Goal: Navigation & Orientation: Find specific page/section

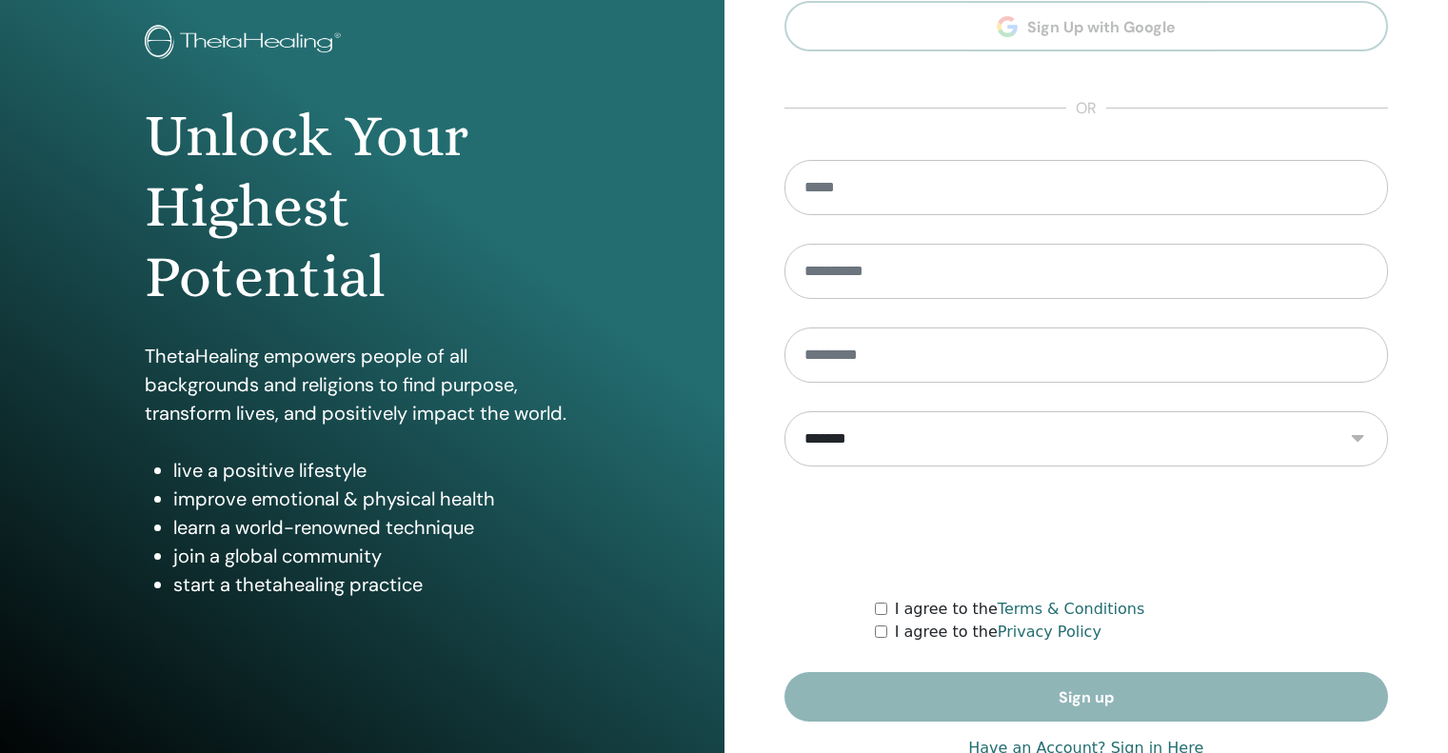
scroll to position [161, 0]
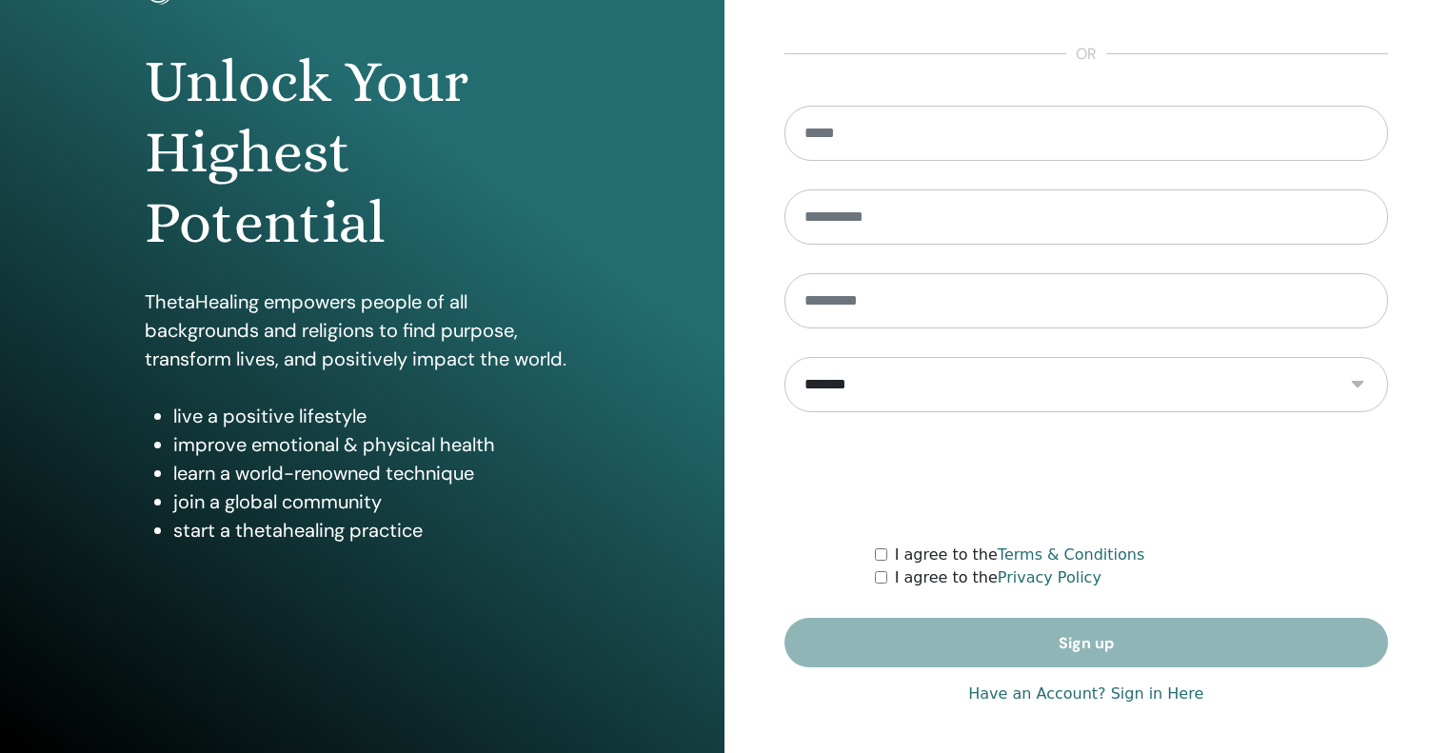
click at [1140, 700] on link "Have an Account? Sign in Here" at bounding box center [1085, 694] width 235 height 23
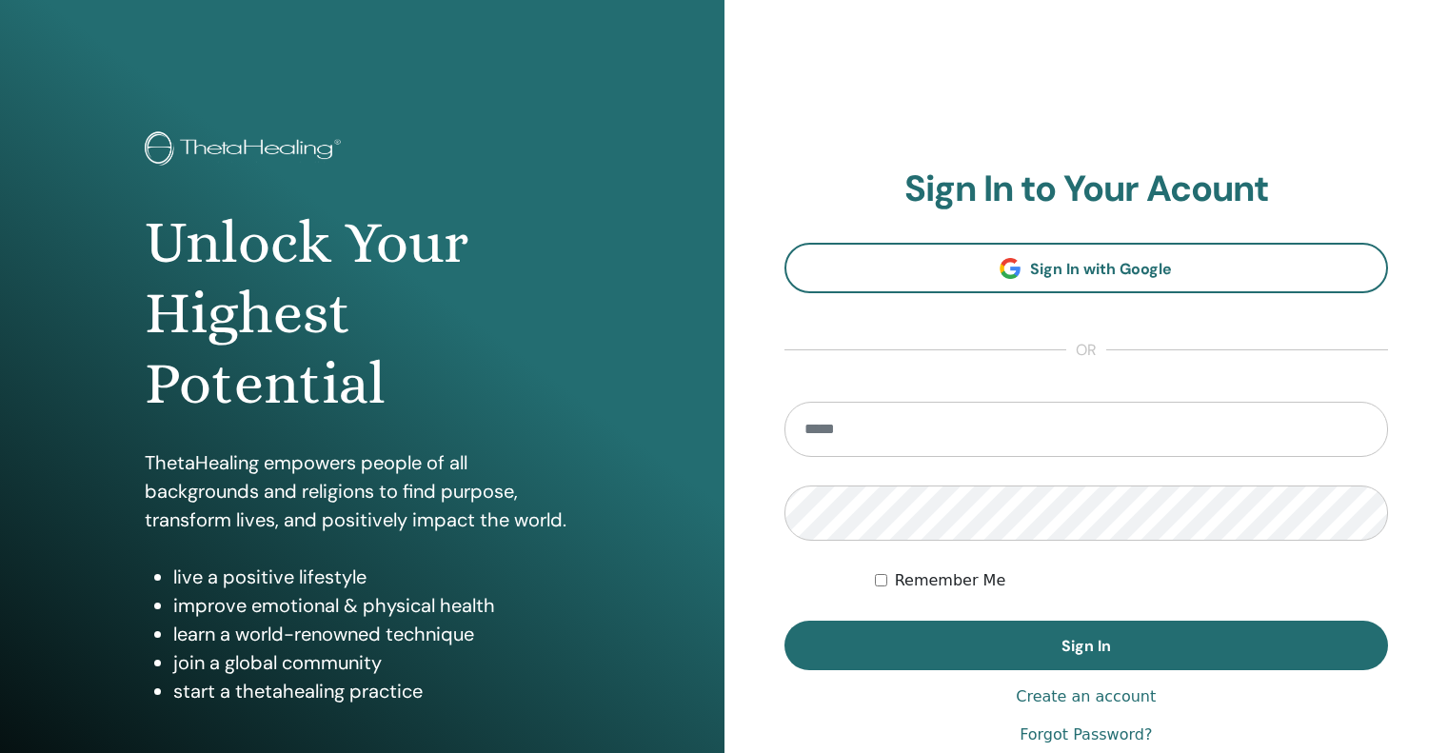
type input "**********"
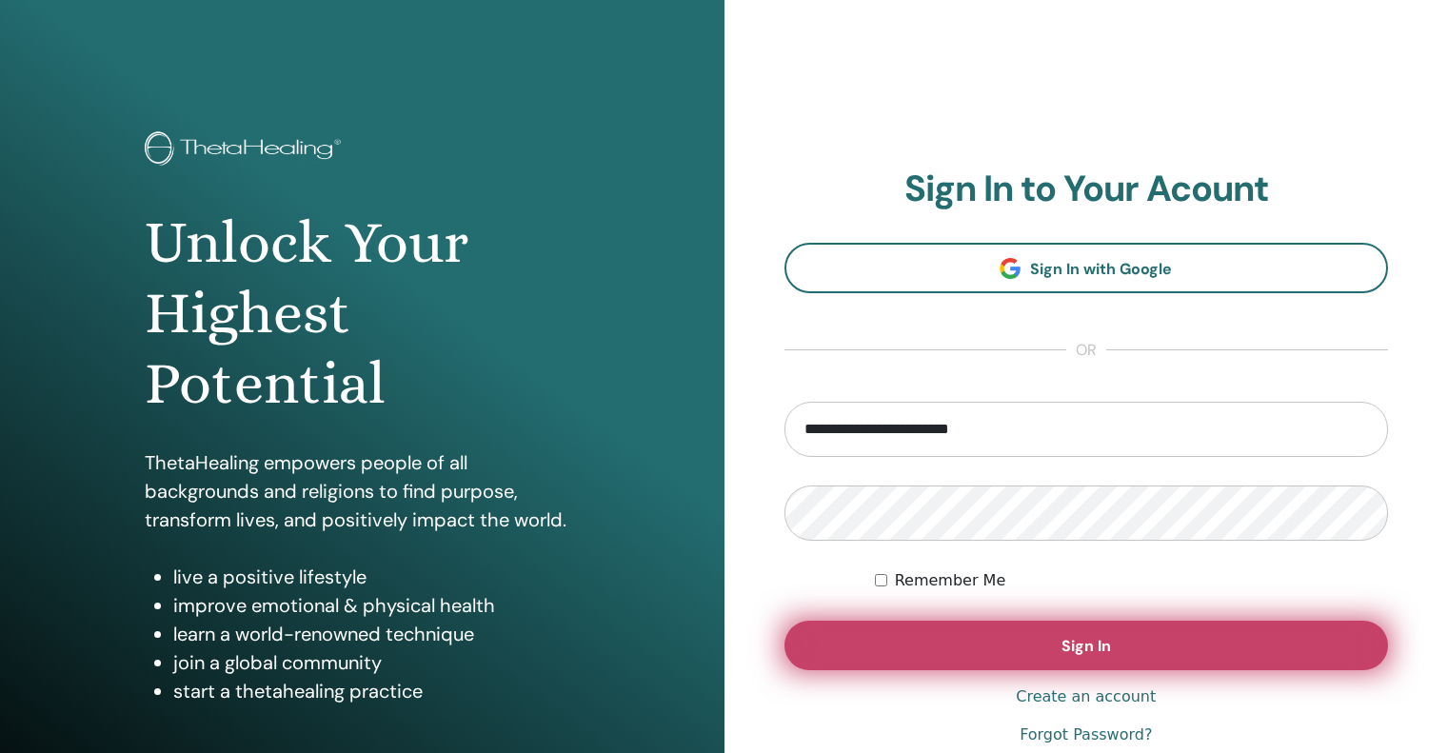
click at [1218, 630] on button "Sign In" at bounding box center [1087, 646] width 605 height 50
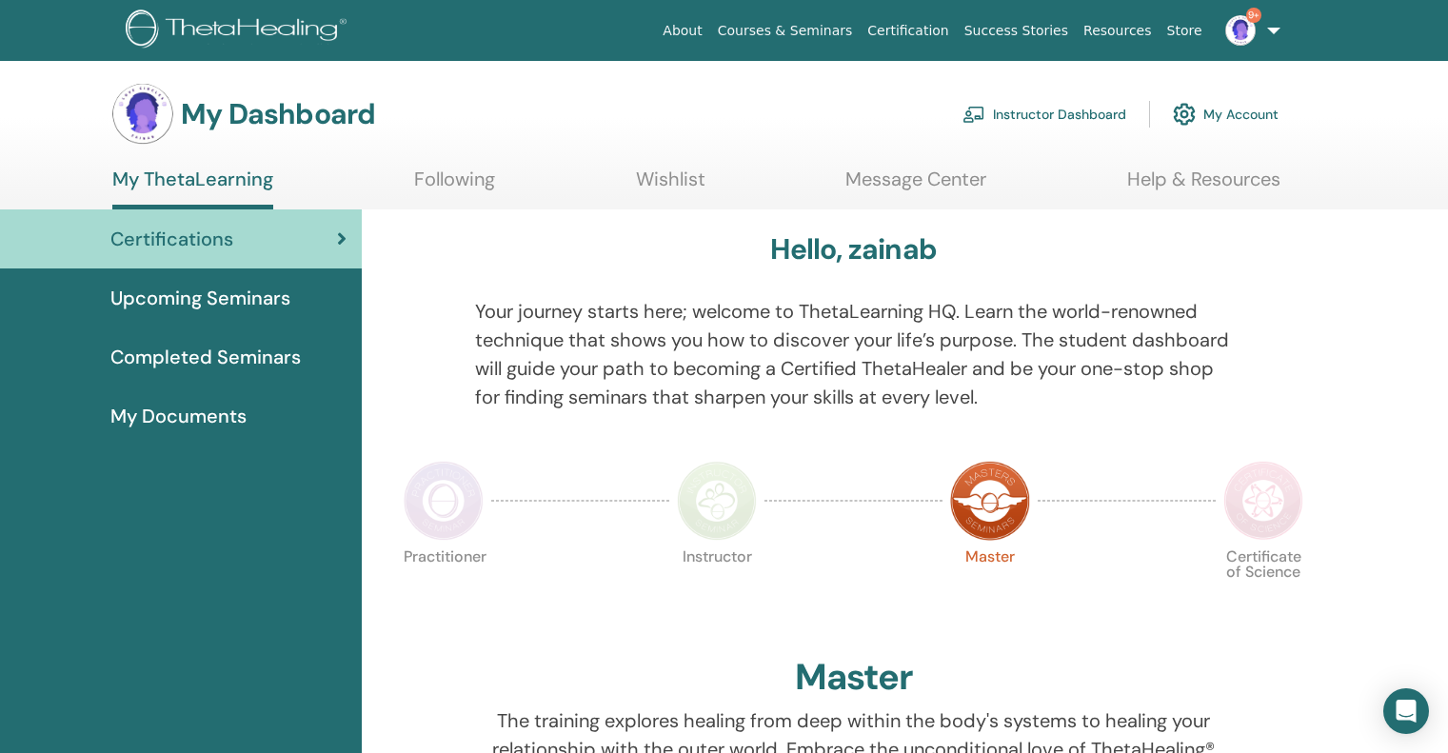
click at [1077, 116] on link "Instructor Dashboard" at bounding box center [1045, 114] width 164 height 42
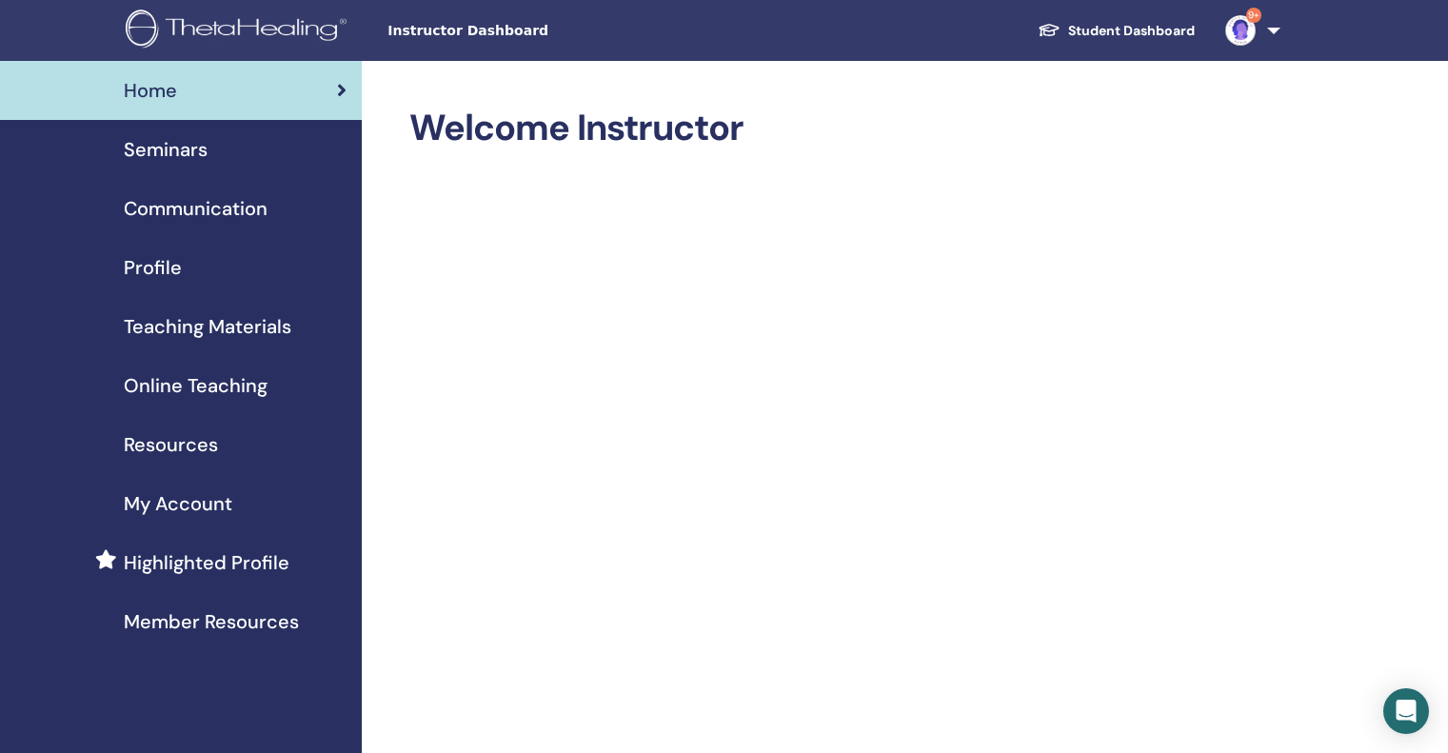
click at [154, 157] on span "Seminars" at bounding box center [166, 149] width 84 height 29
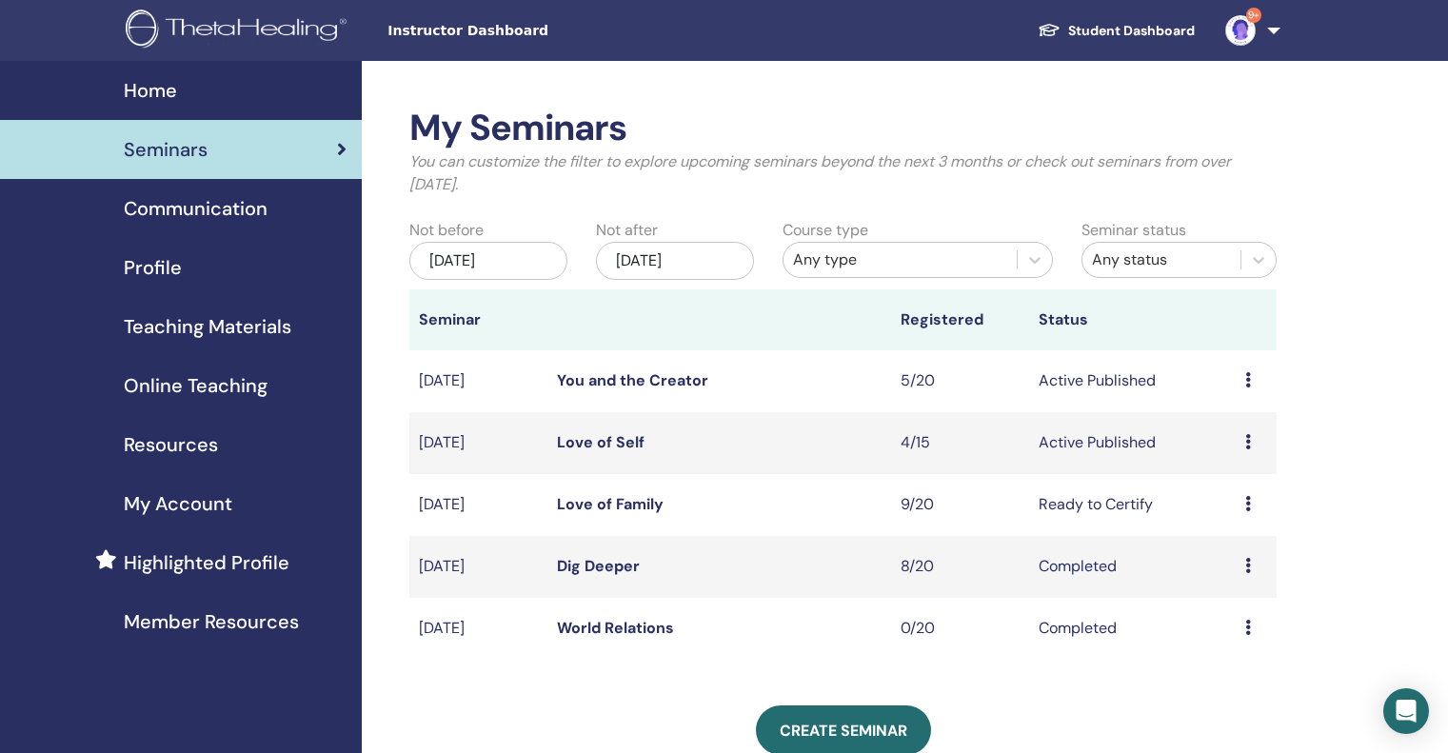
click at [1247, 503] on icon at bounding box center [1249, 503] width 6 height 15
click at [1240, 574] on link "Attendees" at bounding box center [1233, 576] width 72 height 20
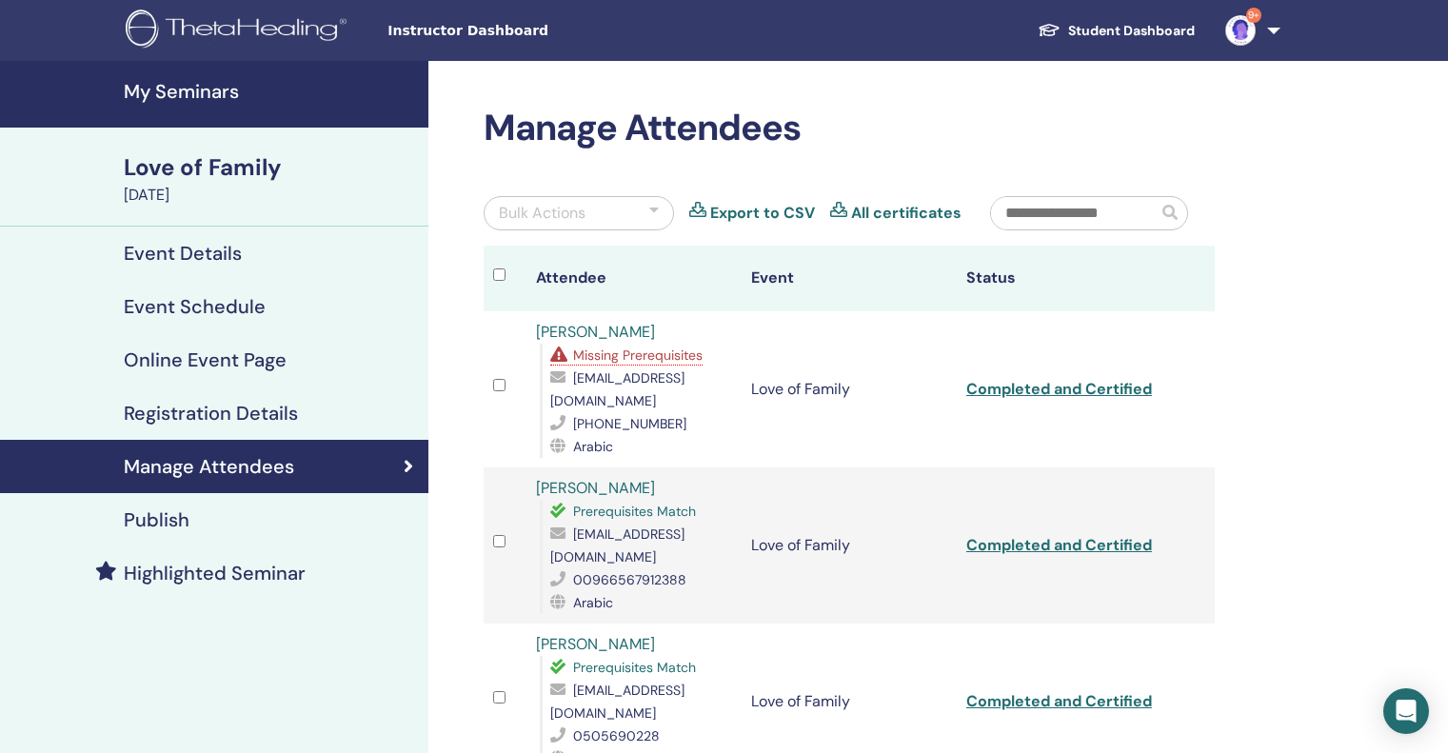
click at [205, 177] on div "Love of Family" at bounding box center [270, 167] width 293 height 32
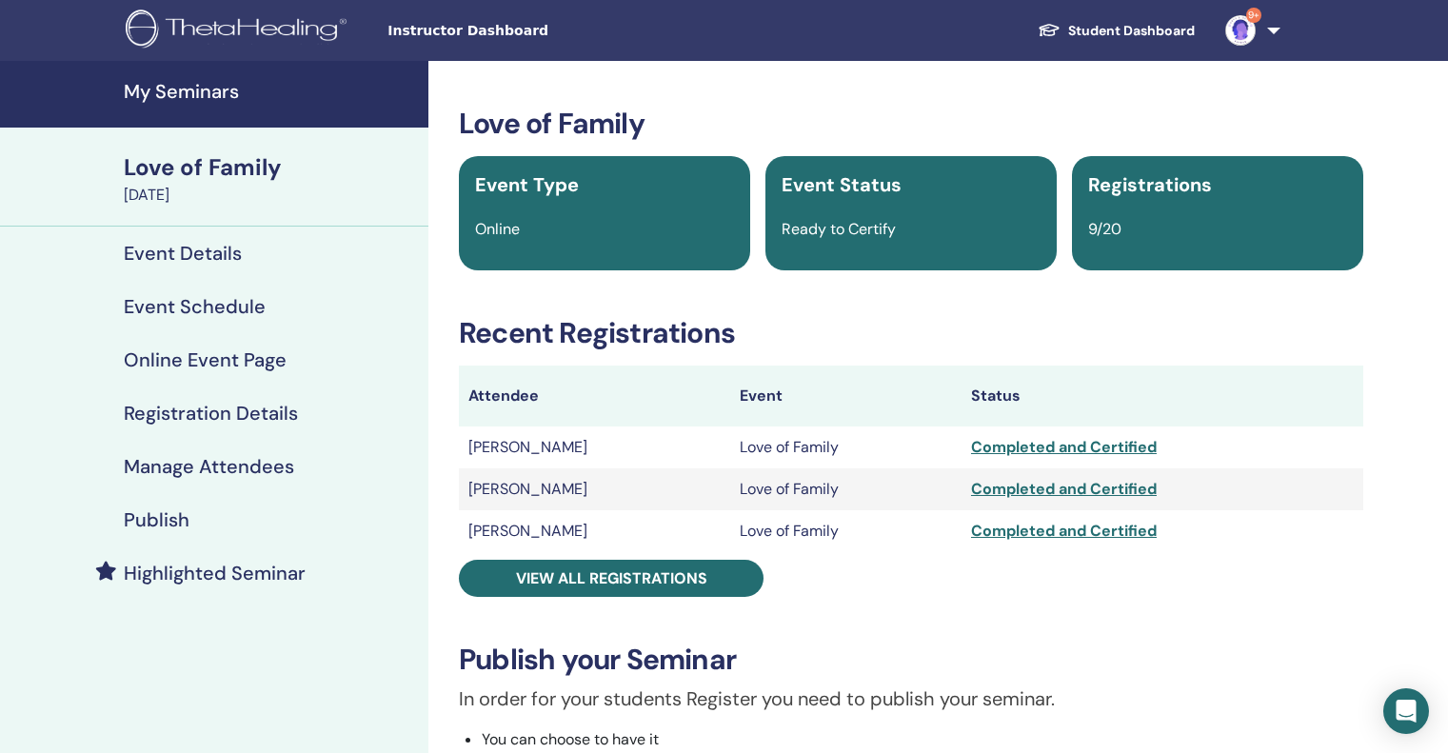
click at [1124, 34] on link "Student Dashboard" at bounding box center [1117, 30] width 188 height 35
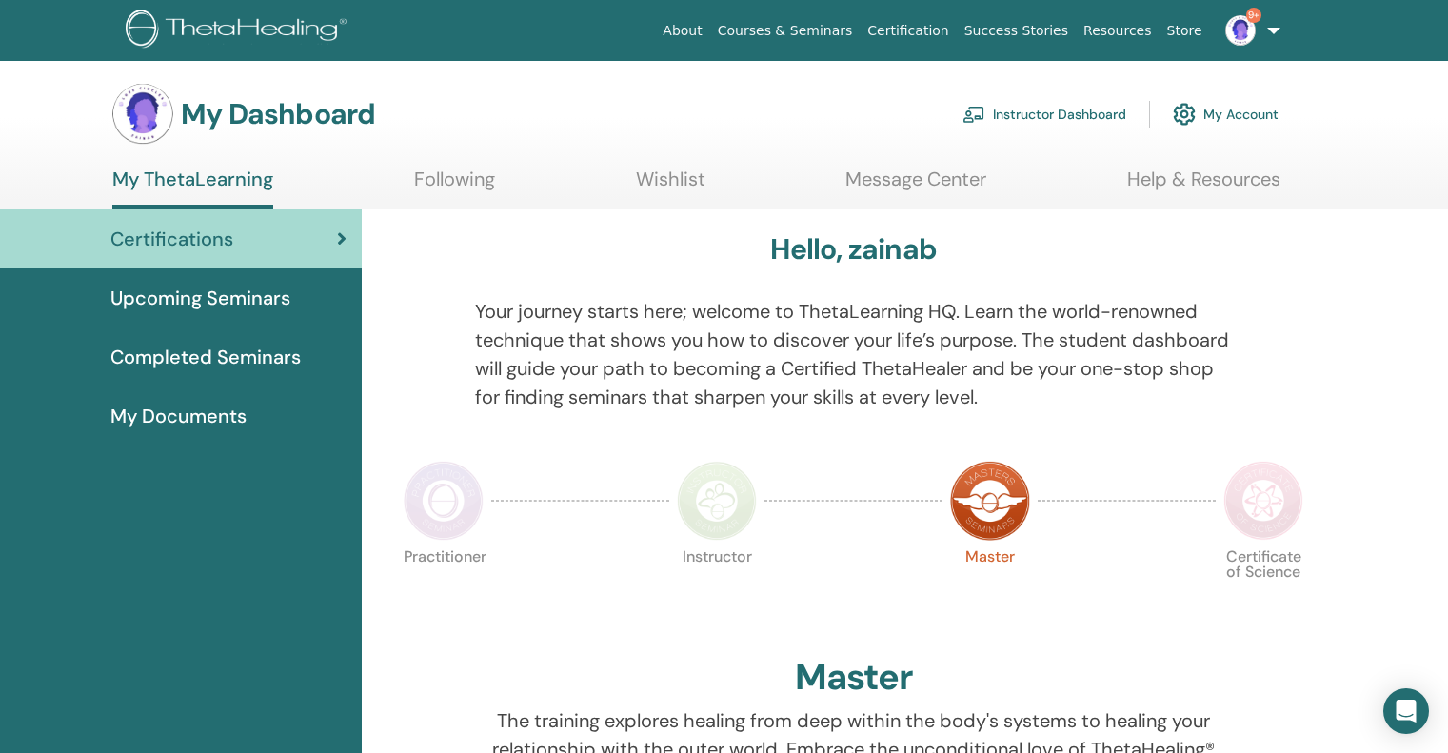
click at [816, 30] on link "Courses & Seminars" at bounding box center [785, 30] width 150 height 35
